Goal: Task Accomplishment & Management: Manage account settings

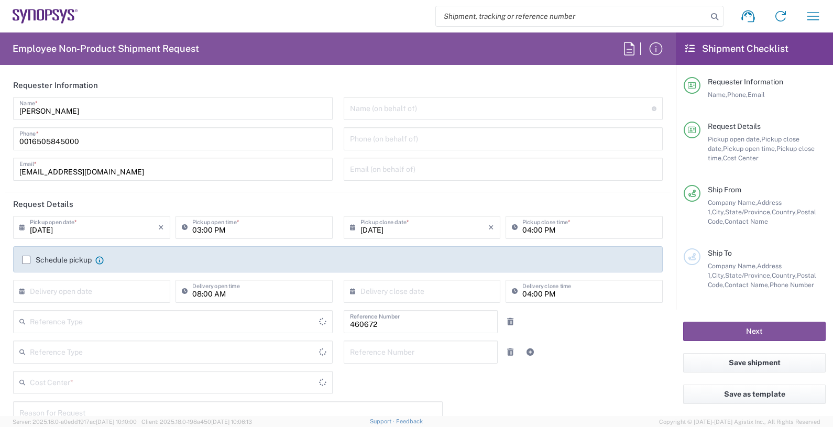
type input "Department"
type input "Delivered at Place"
type input "US01, FIN, Distri 460672"
type input "[GEOGRAPHIC_DATA]"
type input "[US_STATE]"
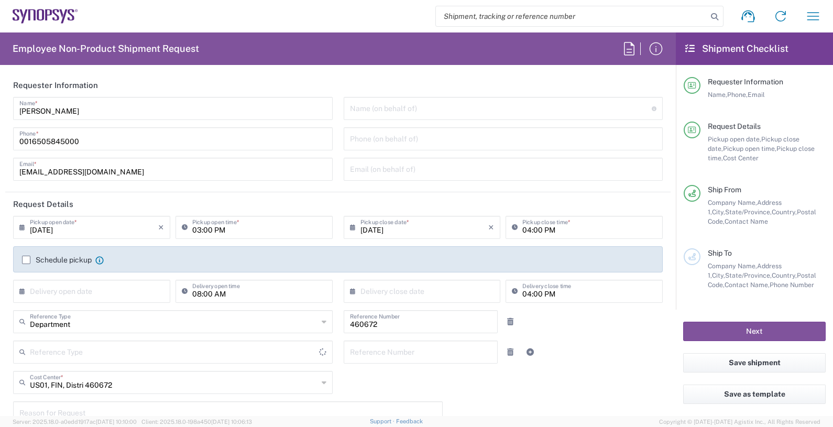
type input "[GEOGRAPHIC_DATA]"
type input "Headquarters USSV"
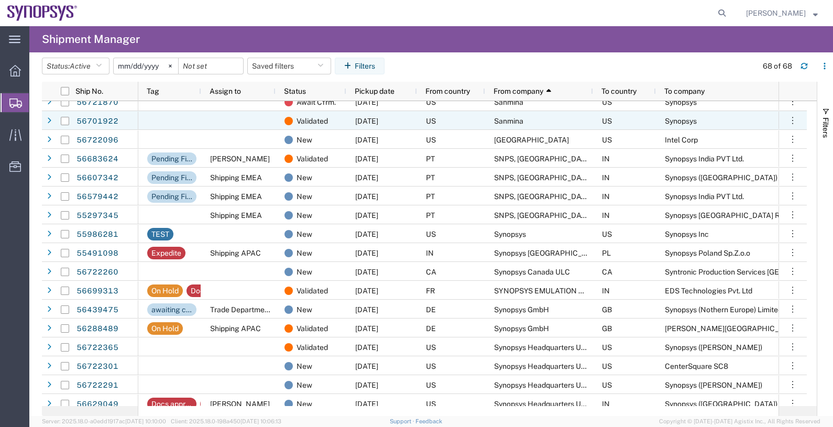
scroll to position [454, 0]
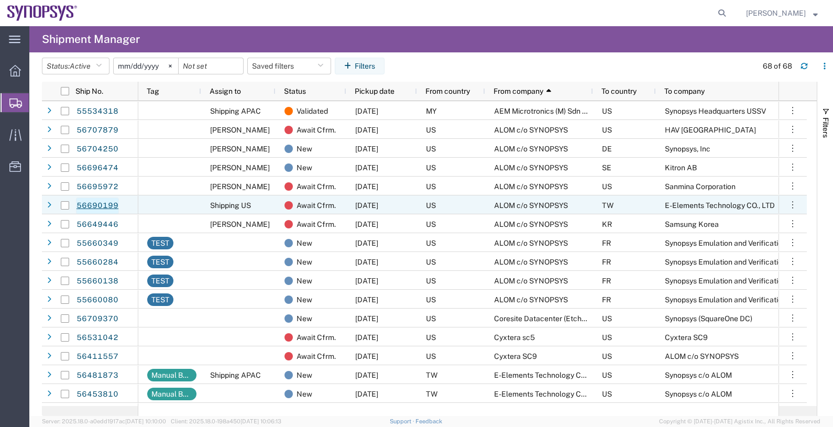
click at [97, 202] on link "56690199" at bounding box center [97, 206] width 43 height 17
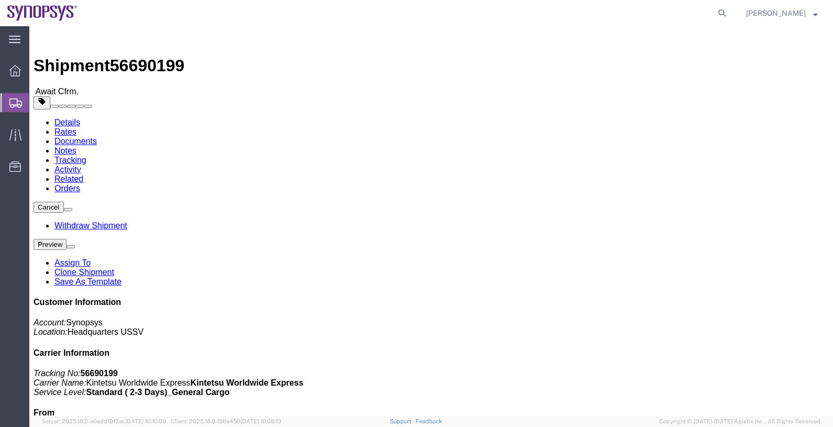
click link "Assign To"
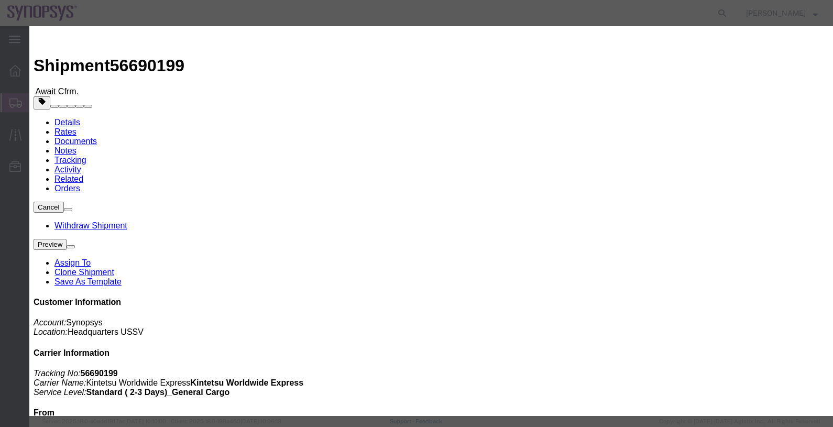
select select "117156"
select select
type input "raf"
select select "95522"
click label "Send notification email"
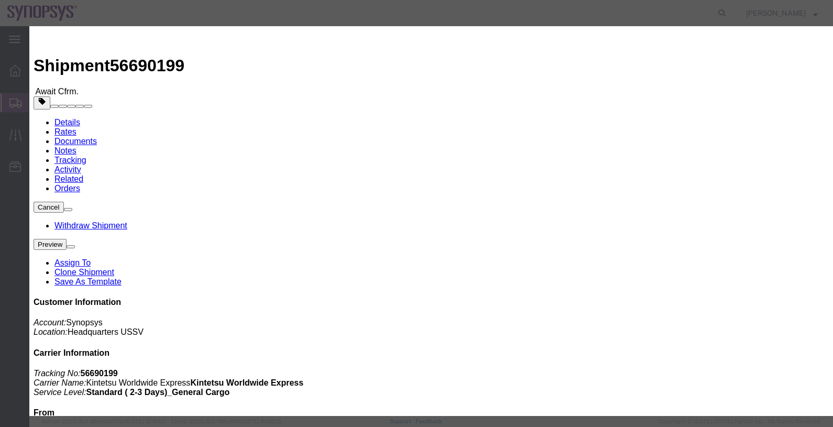
click input "Send notification email"
checkbox input "false"
click button "Assign"
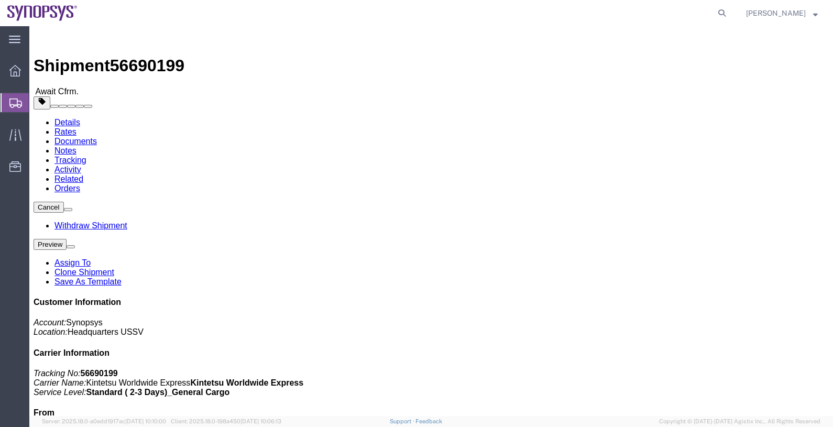
click at [37, 102] on span "Shipments" at bounding box center [33, 102] width 8 height 21
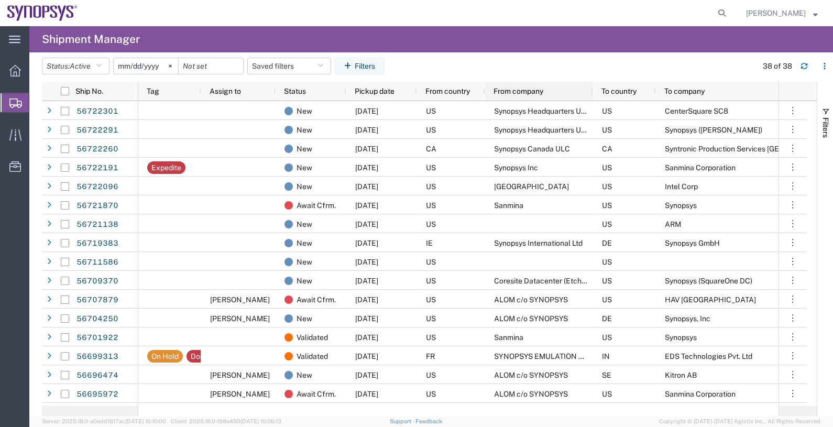
click at [524, 94] on span "From company" at bounding box center [519, 91] width 50 height 8
